Goal: Navigation & Orientation: Find specific page/section

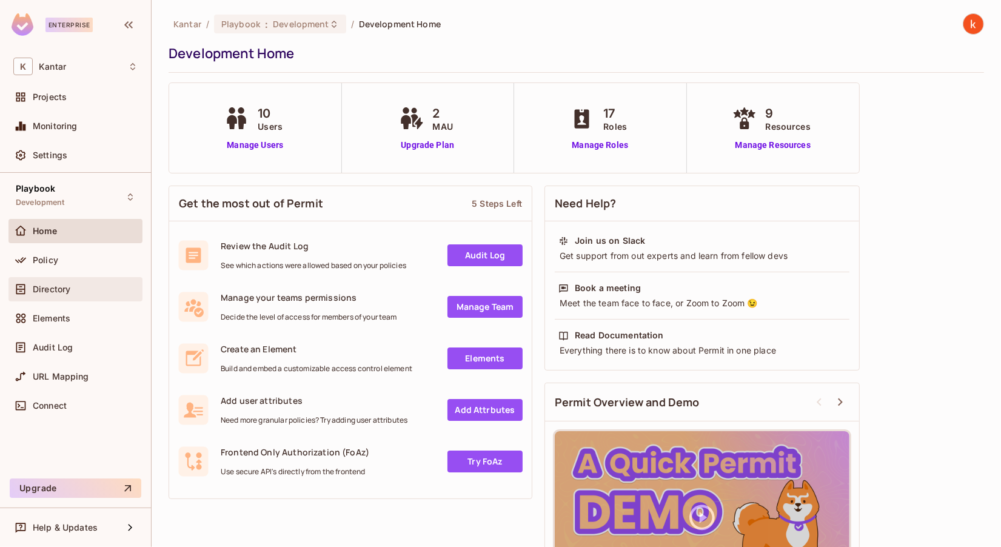
click at [52, 287] on span "Directory" at bounding box center [52, 289] width 38 height 10
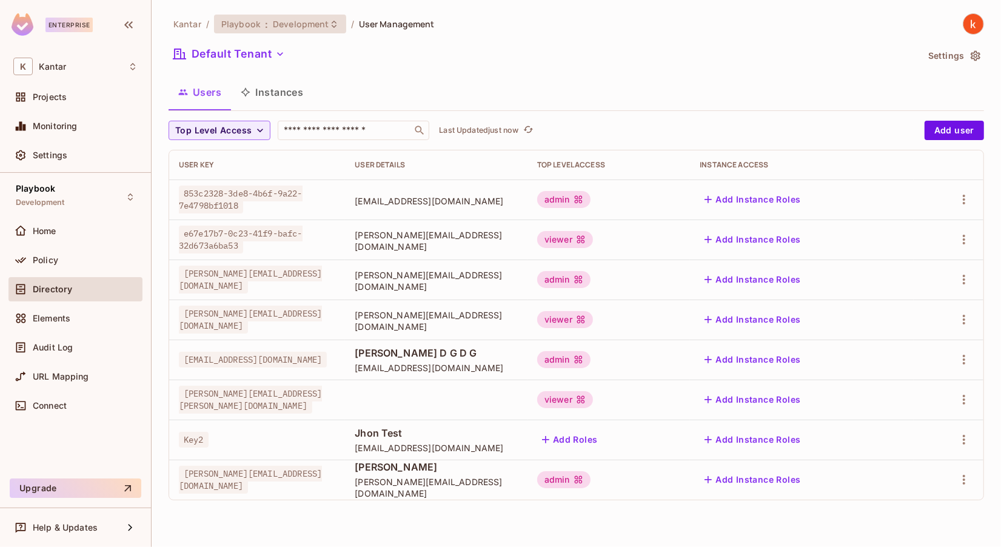
click at [246, 21] on span "Playbook" at bounding box center [240, 24] width 39 height 12
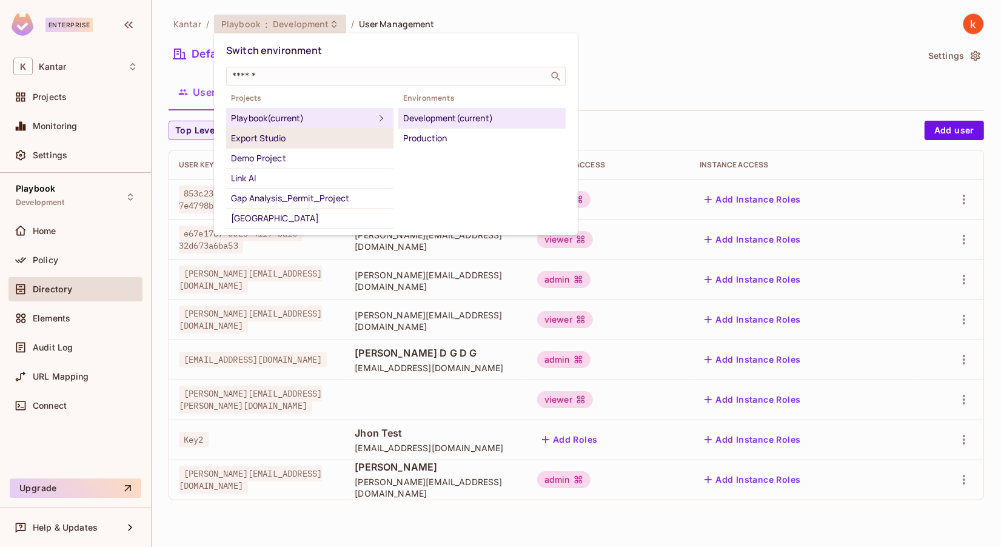
click at [284, 136] on div "Export Studio" at bounding box center [310, 138] width 158 height 15
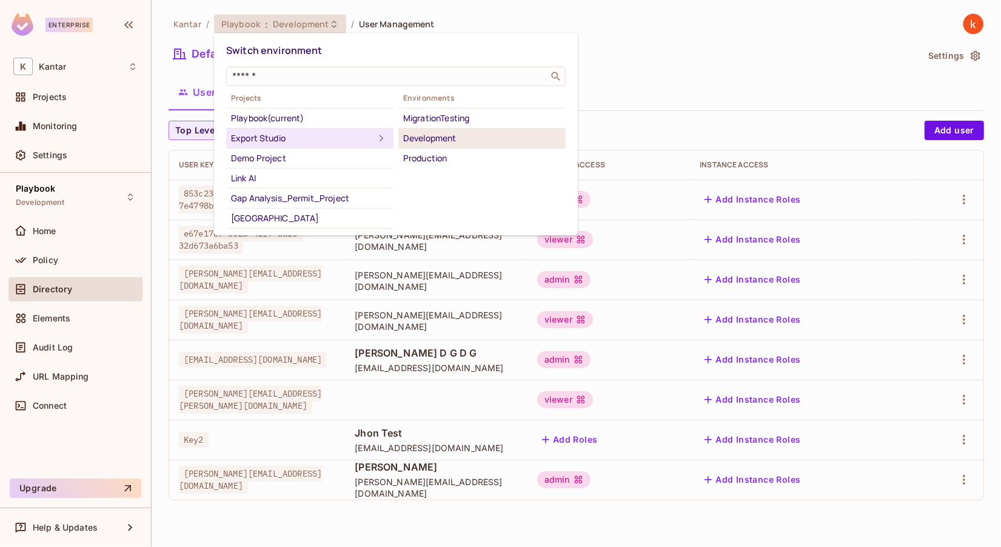
click at [437, 135] on div "Development" at bounding box center [482, 138] width 158 height 15
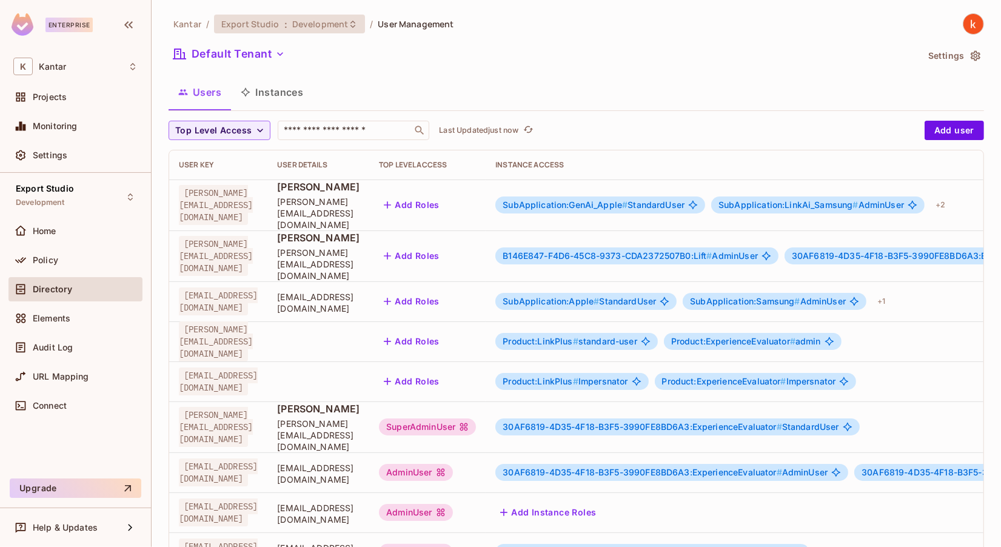
click at [323, 20] on span "Development" at bounding box center [320, 24] width 56 height 12
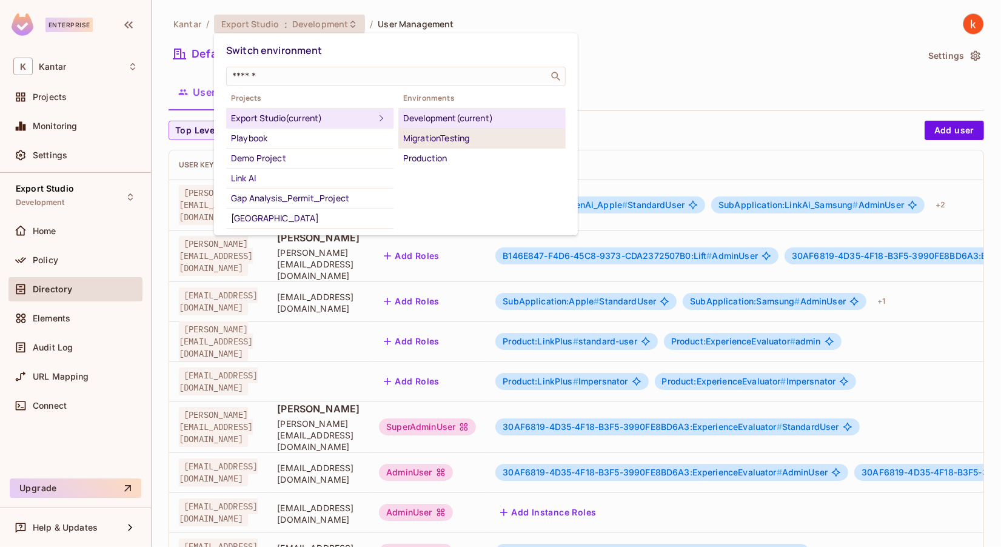
click at [435, 137] on div "MigrationTesting" at bounding box center [482, 138] width 158 height 15
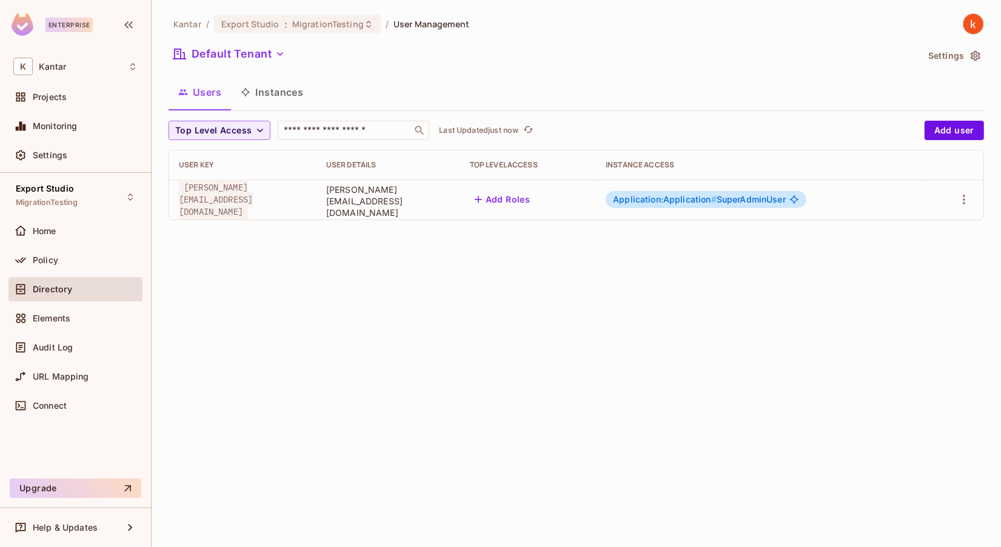
click at [62, 288] on span "Directory" at bounding box center [52, 289] width 39 height 10
click at [49, 266] on div "Policy" at bounding box center [75, 260] width 124 height 15
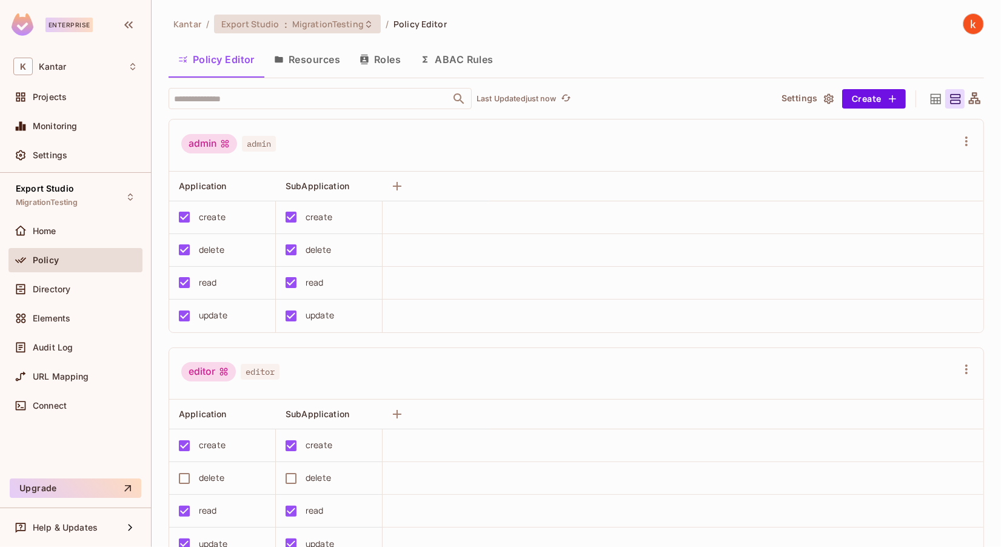
click at [314, 25] on span "MigrationTesting" at bounding box center [328, 24] width 72 height 12
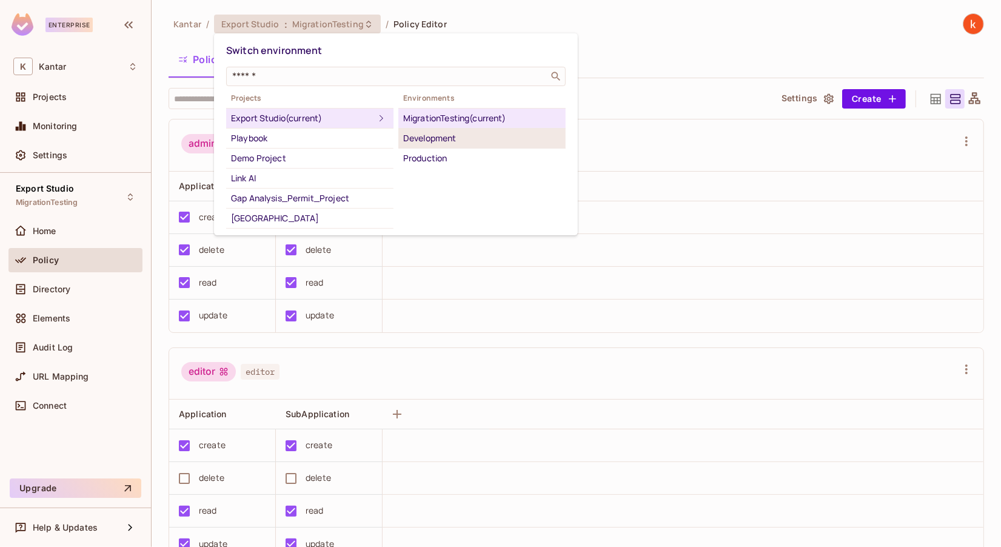
click at [438, 142] on div "Development" at bounding box center [482, 138] width 158 height 15
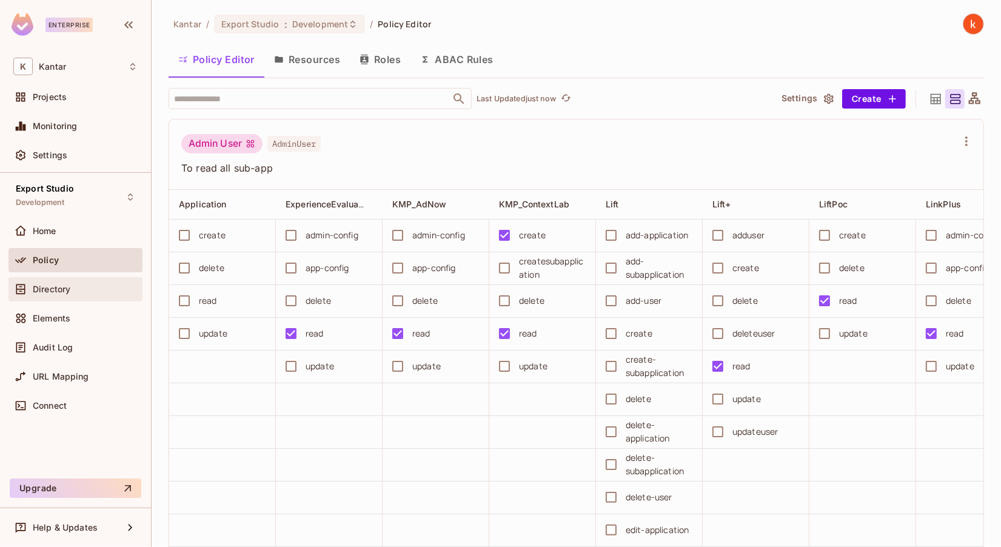
click at [55, 285] on span "Directory" at bounding box center [52, 289] width 38 height 10
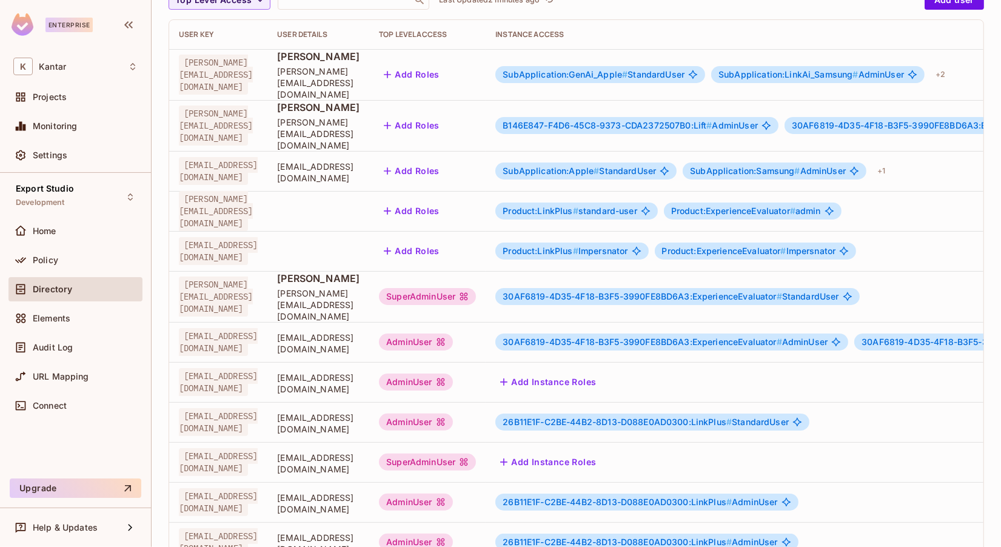
scroll to position [219, 0]
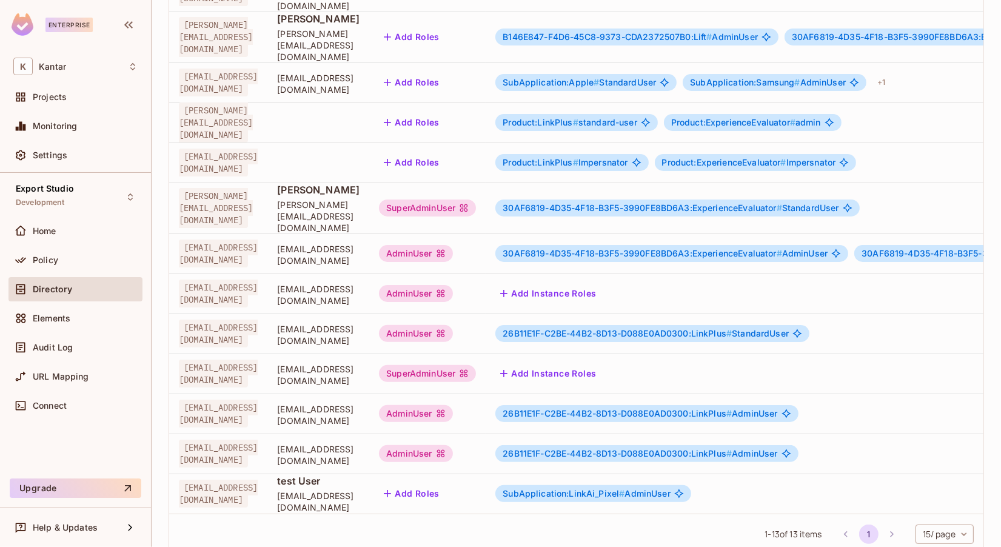
click at [482, 524] on div "Top Level Access ​ Last Updated 2 minutes ago Add user User Key User Details To…" at bounding box center [577, 233] width 816 height 662
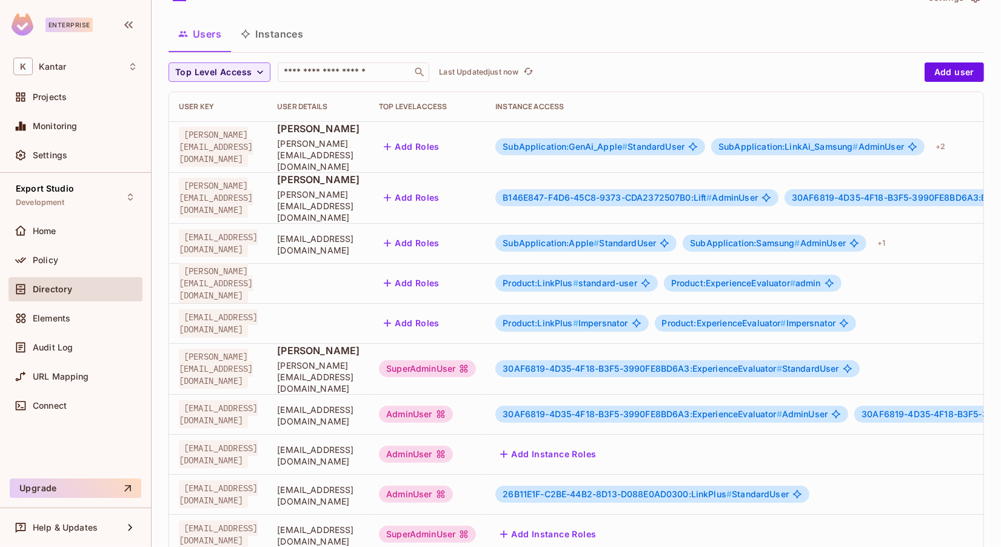
scroll to position [219, 0]
